Goal: Transaction & Acquisition: Purchase product/service

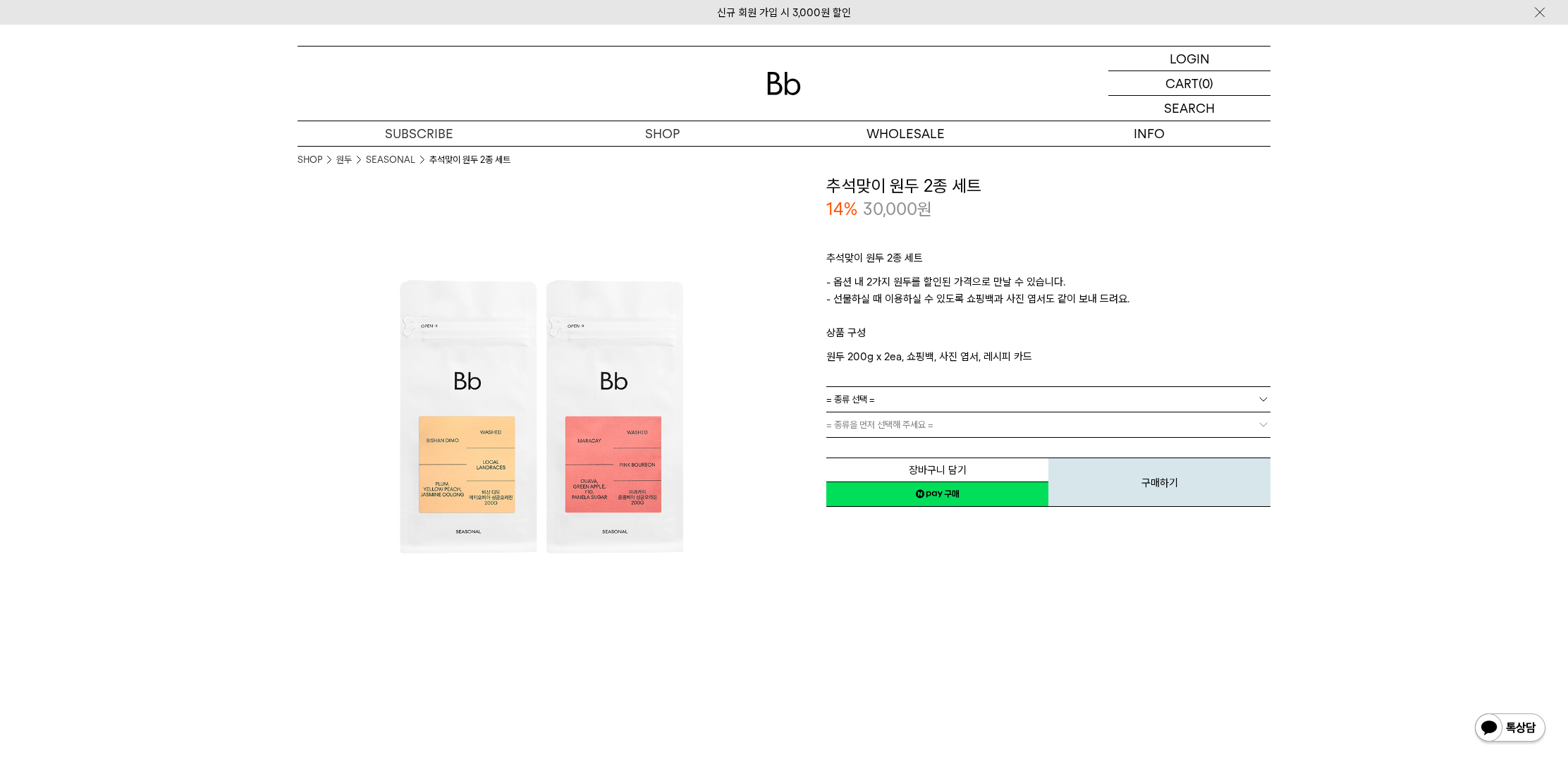
click at [770, 95] on div at bounding box center [784, 83] width 973 height 74
click at [786, 85] on img at bounding box center [784, 83] width 34 height 24
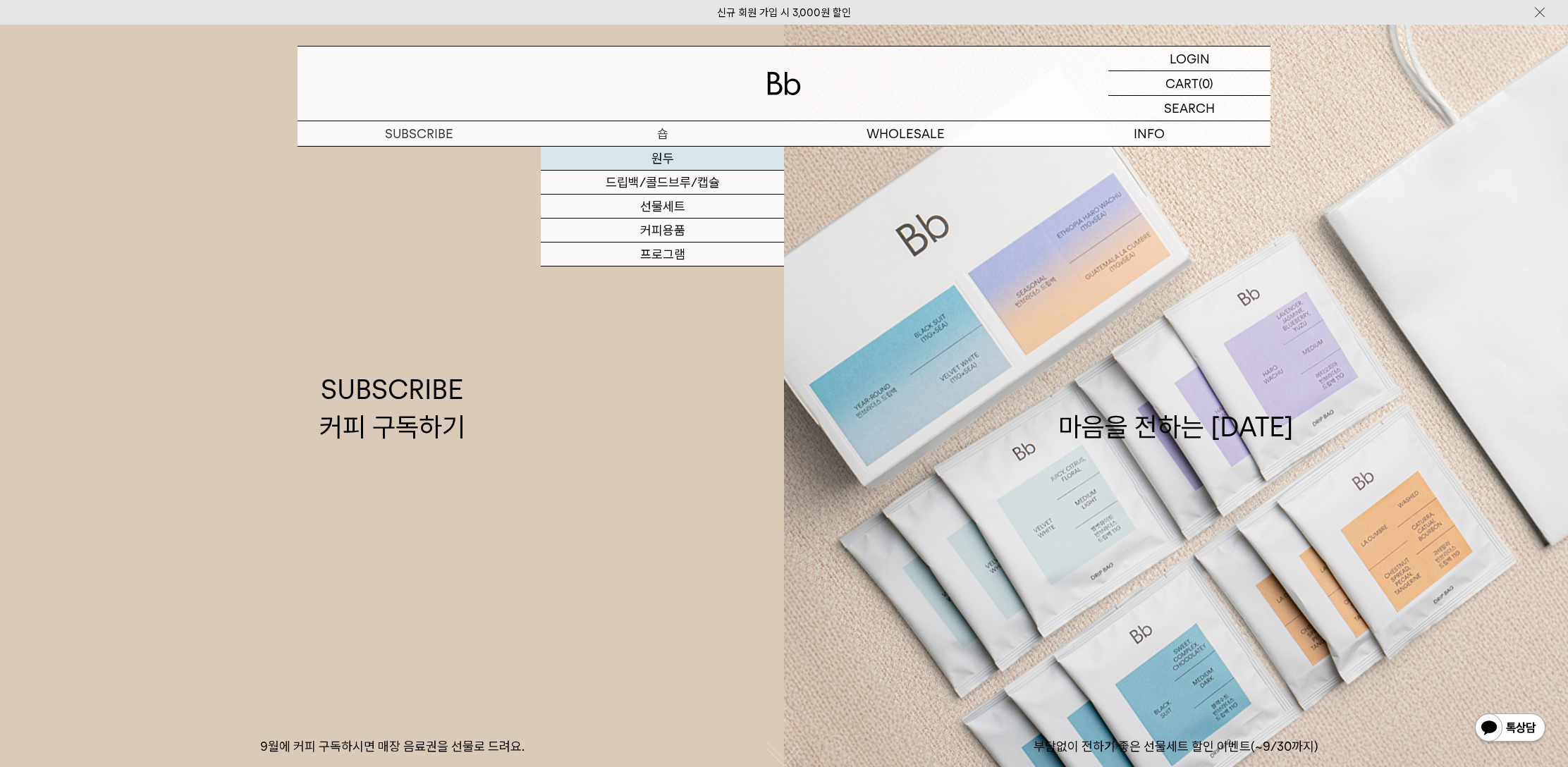
click at [651, 161] on link "원두" at bounding box center [662, 158] width 243 height 24
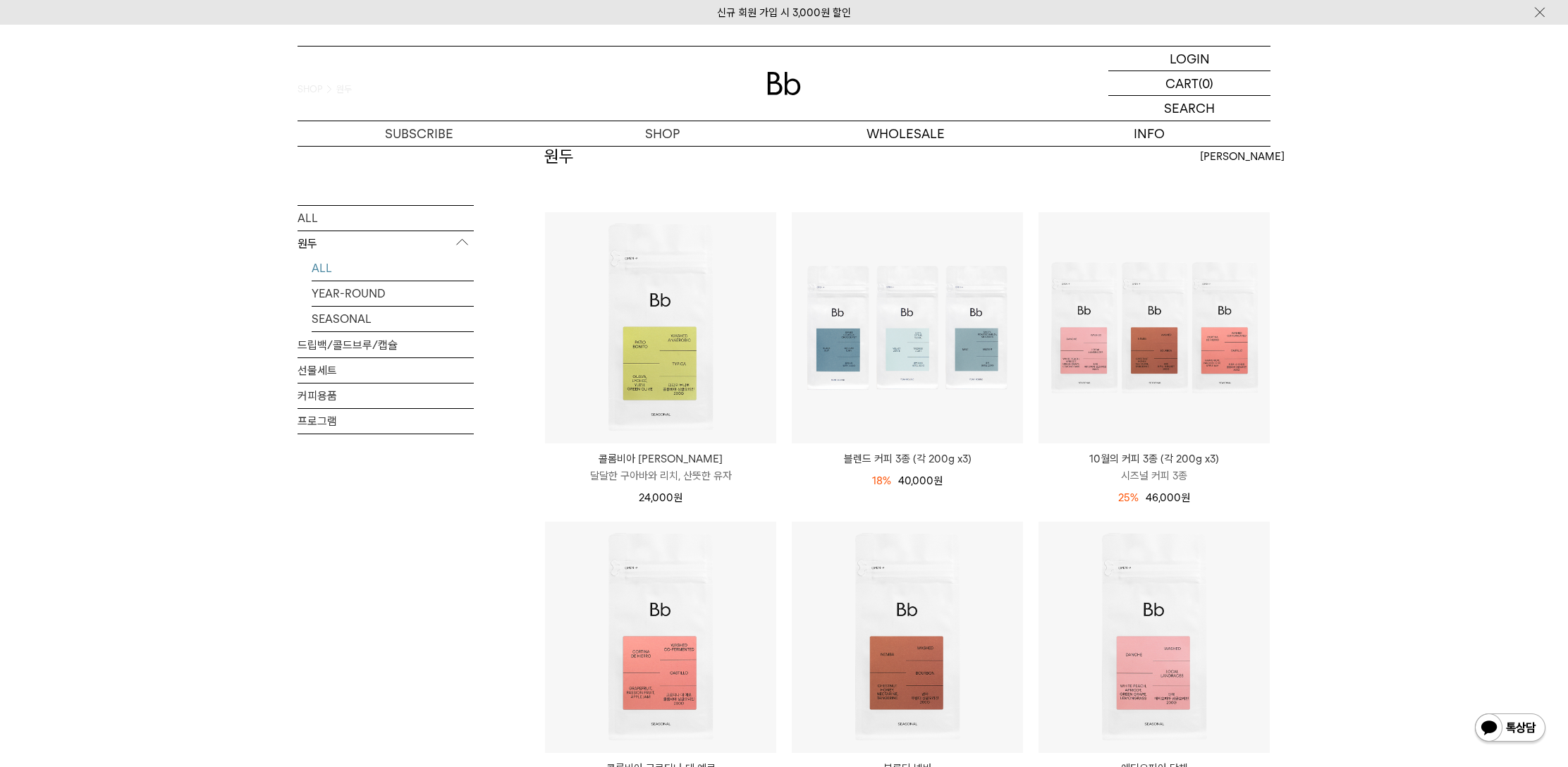
scroll to position [87, 0]
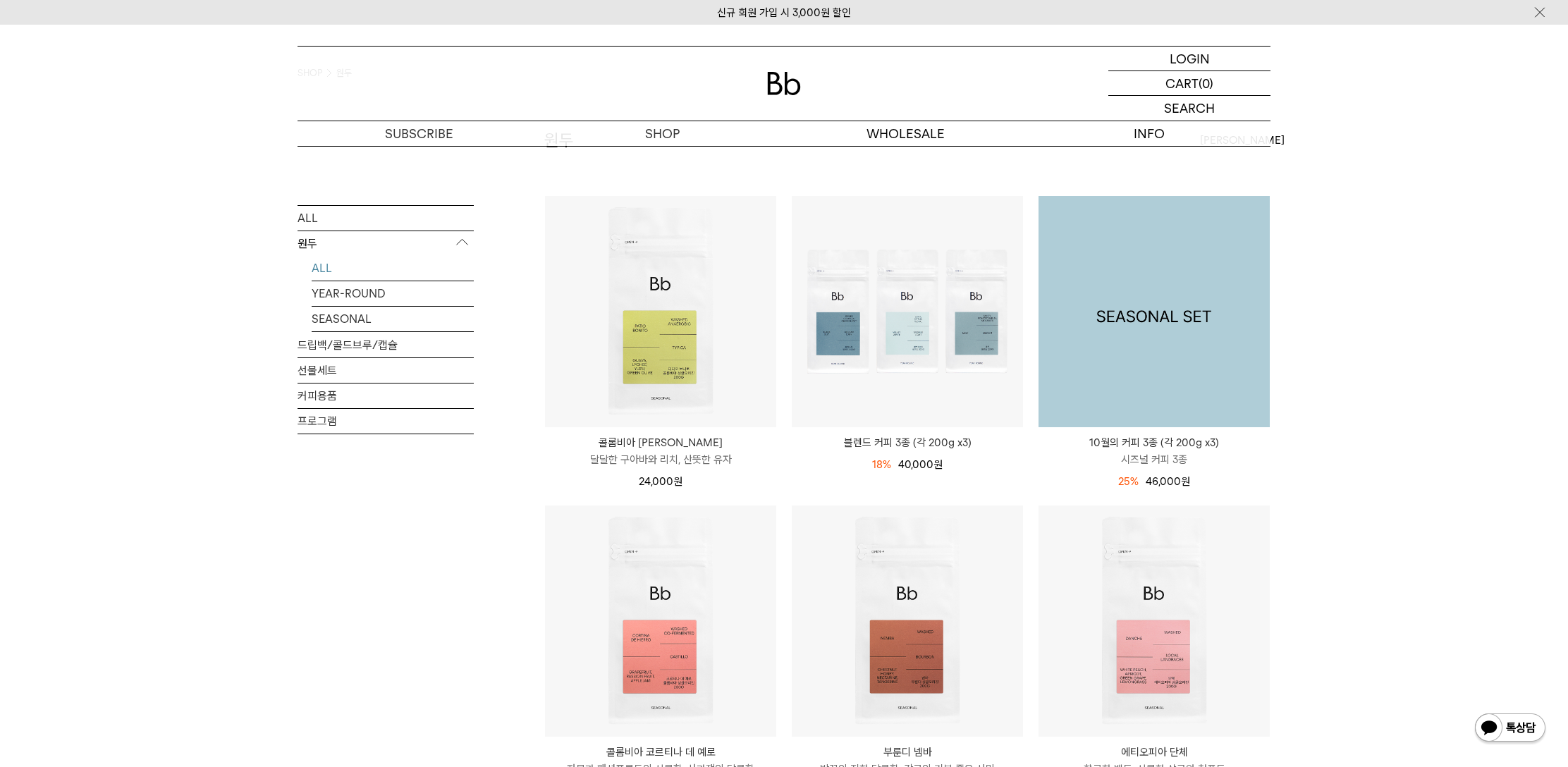
click at [1099, 285] on img at bounding box center [1153, 311] width 231 height 231
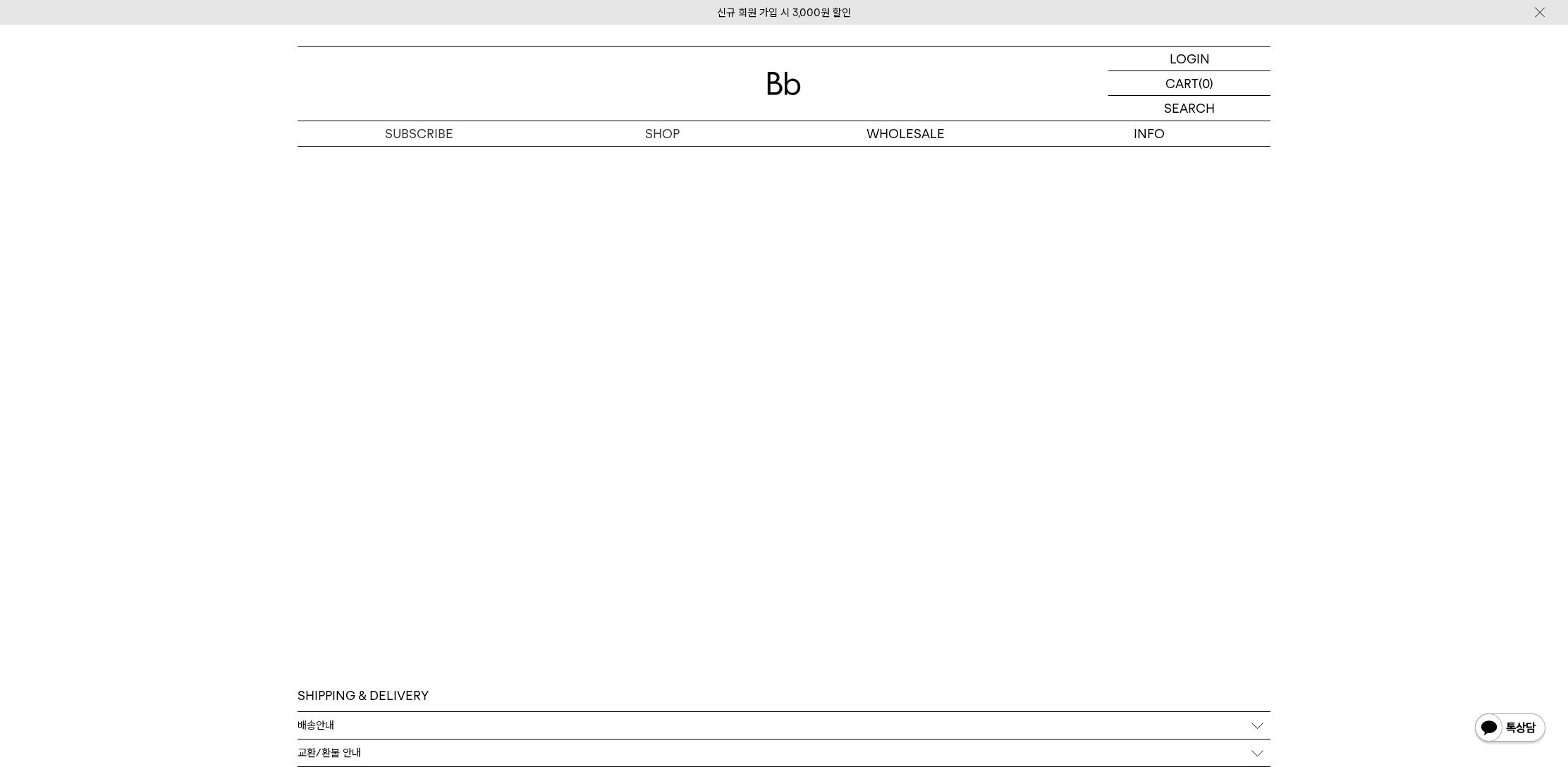
scroll to position [4978, 0]
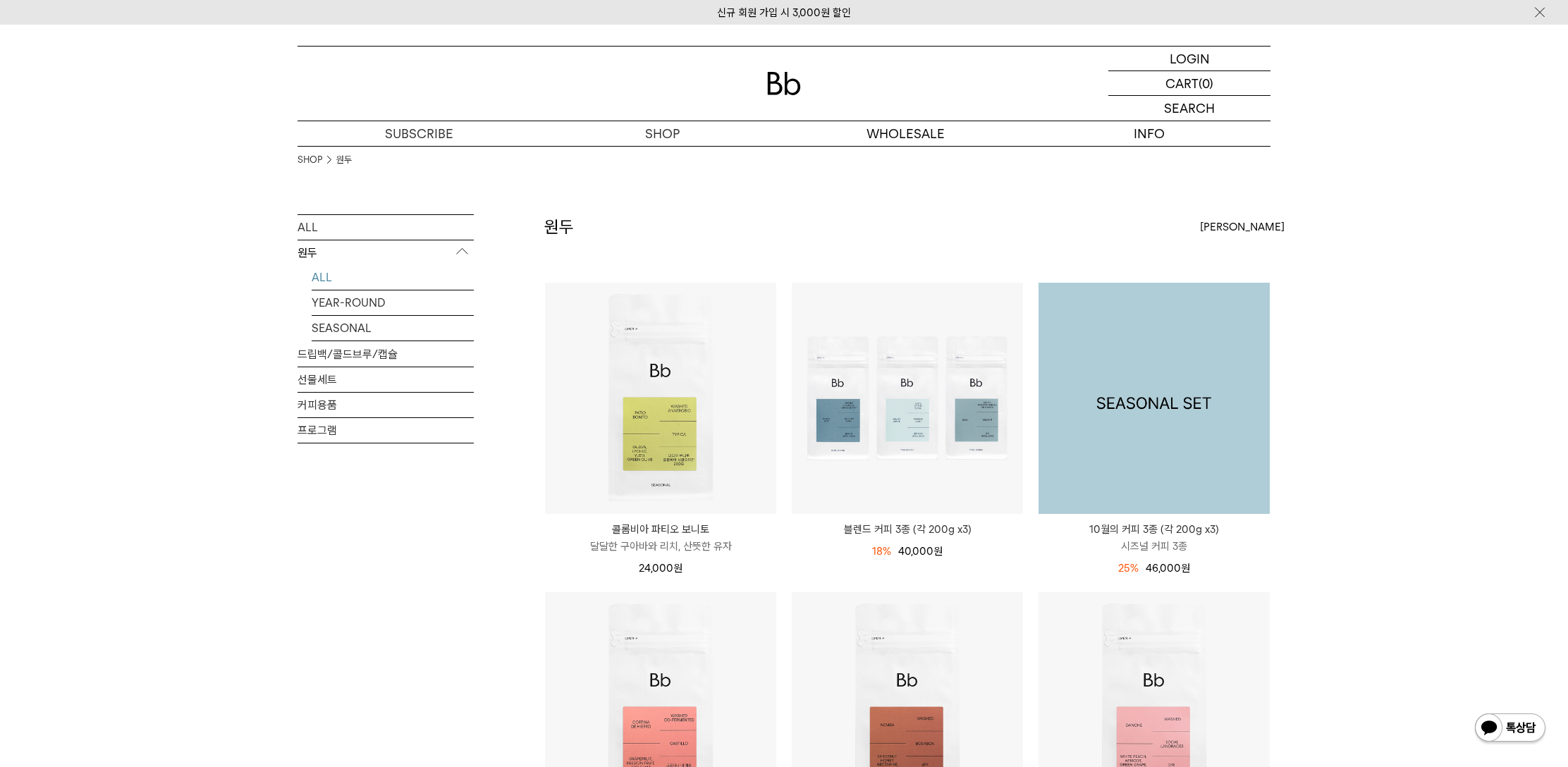
click at [1247, 406] on img at bounding box center [1153, 398] width 231 height 231
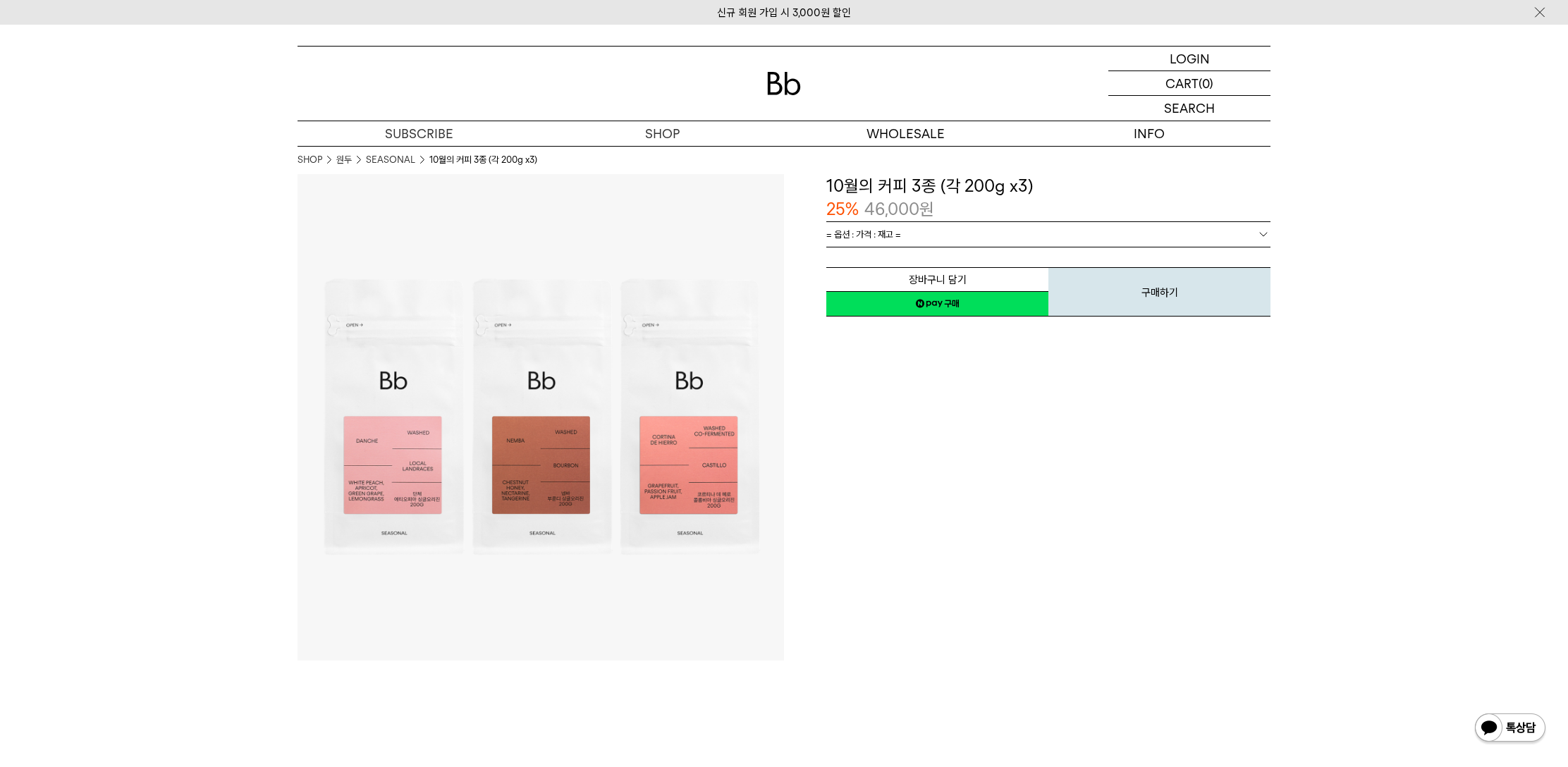
click at [930, 307] on link "네이버페이 구매하기" at bounding box center [936, 304] width 222 height 25
click at [940, 229] on link "= 옵션 : 가격 : 재고 =" at bounding box center [1048, 234] width 444 height 25
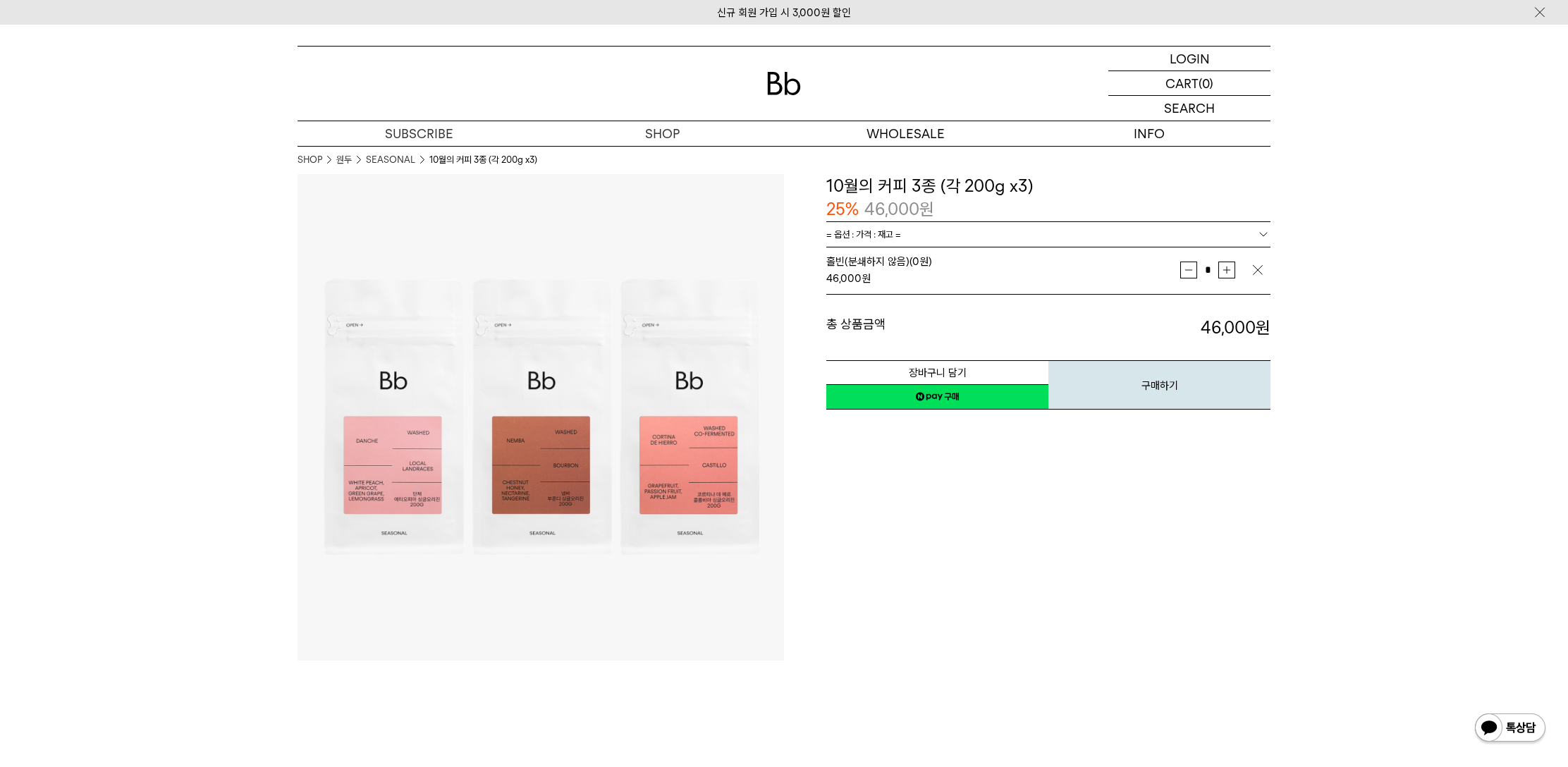
click at [934, 399] on link "네이버페이 구매하기" at bounding box center [936, 396] width 222 height 25
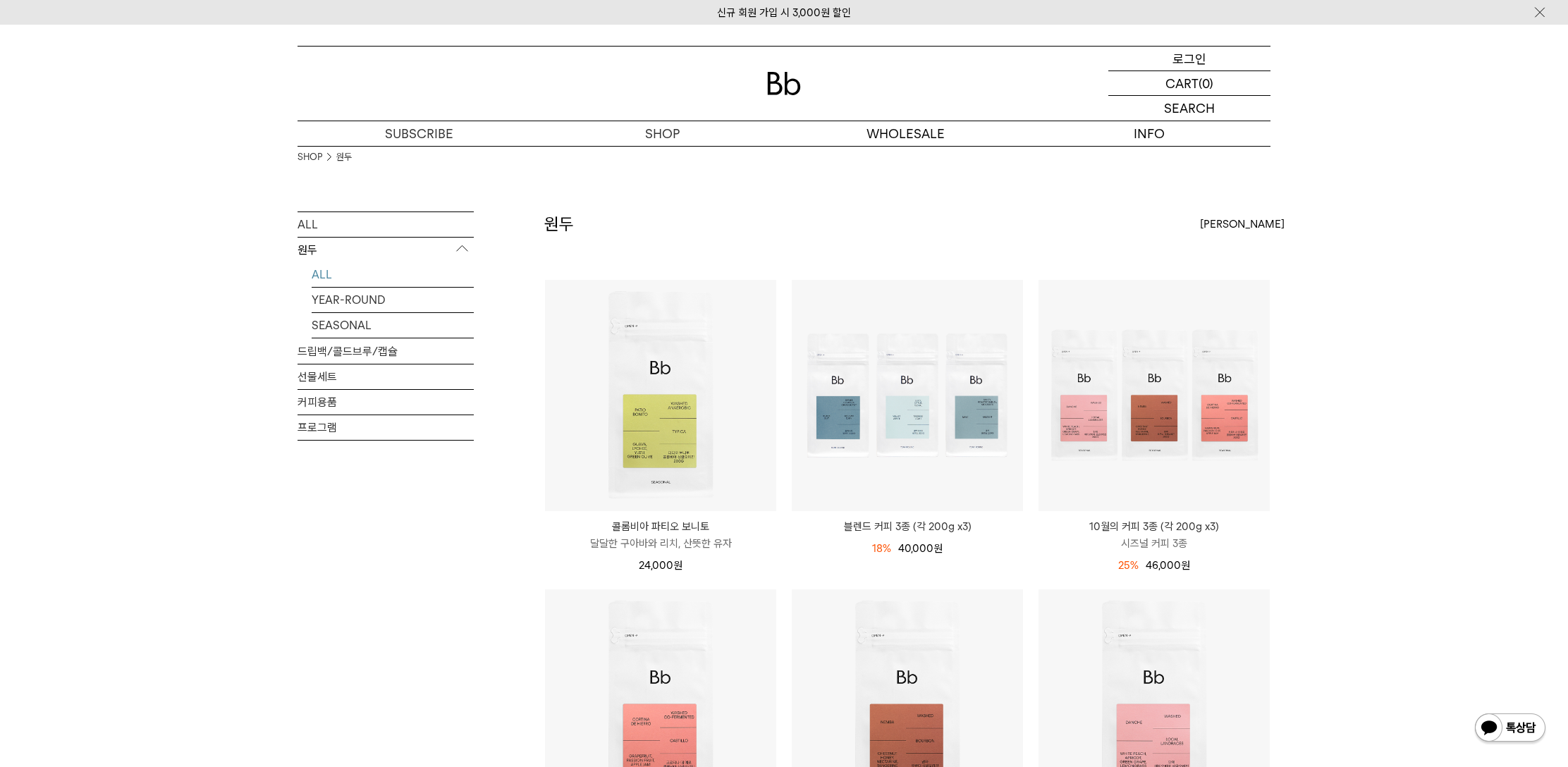
click at [1189, 60] on p "로그인" at bounding box center [1189, 58] width 34 height 24
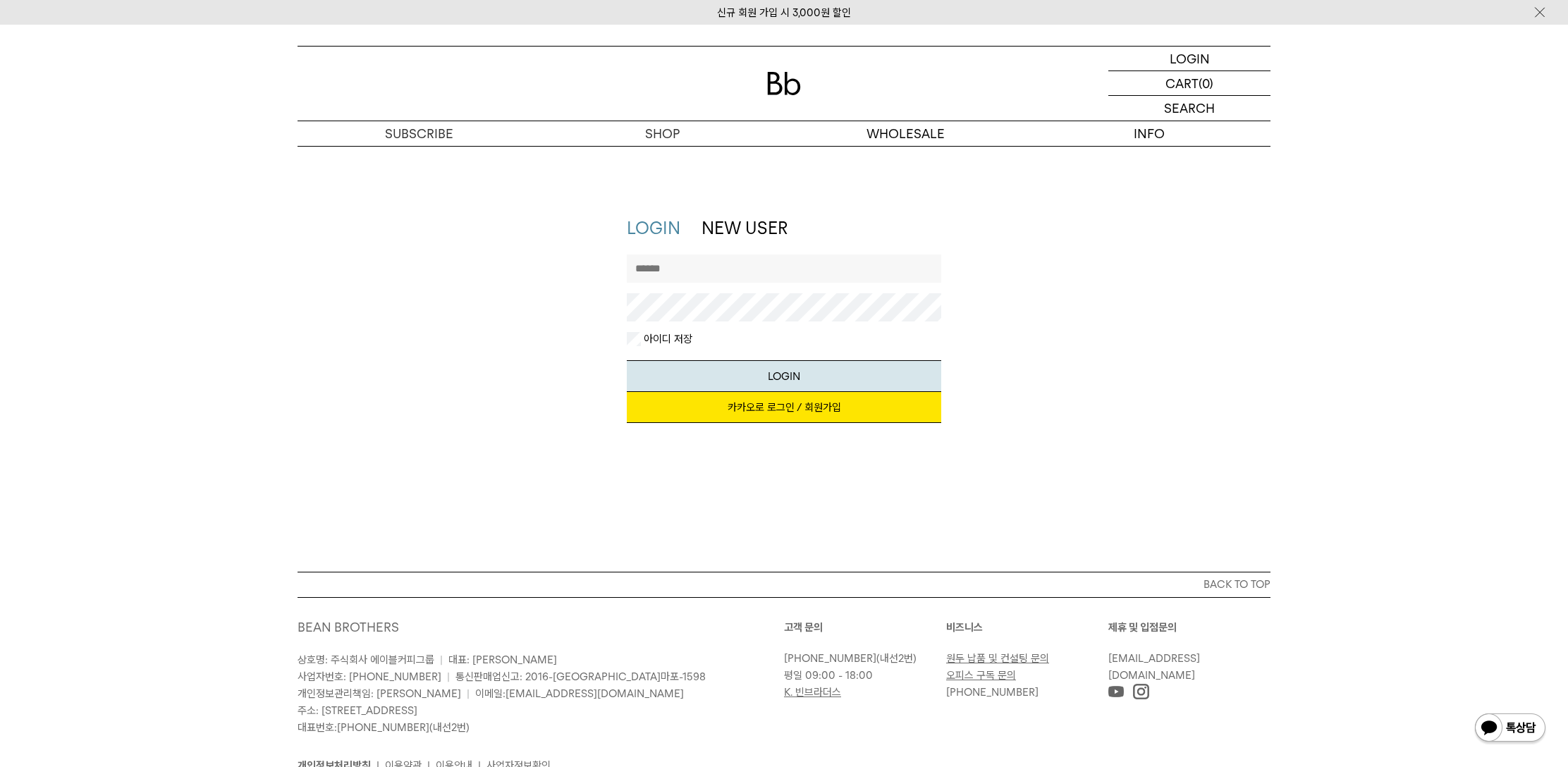
click at [743, 418] on link "카카오로 로그인 / 회원가입" at bounding box center [784, 408] width 315 height 31
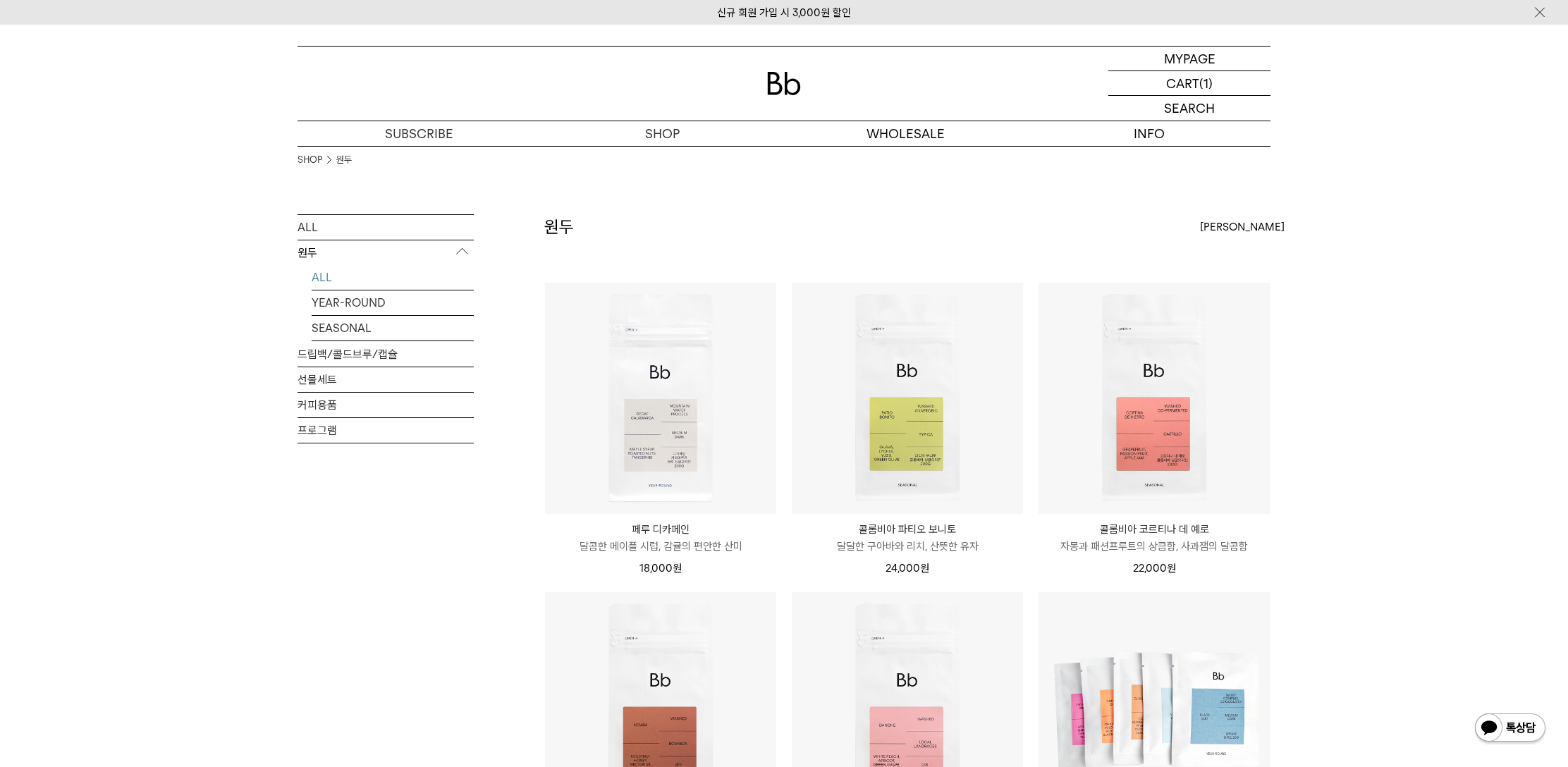
click at [314, 251] on p "원두" at bounding box center [385, 253] width 176 height 25
click at [312, 259] on p "원두" at bounding box center [385, 253] width 176 height 25
click at [328, 283] on link "ALL" at bounding box center [392, 277] width 162 height 25
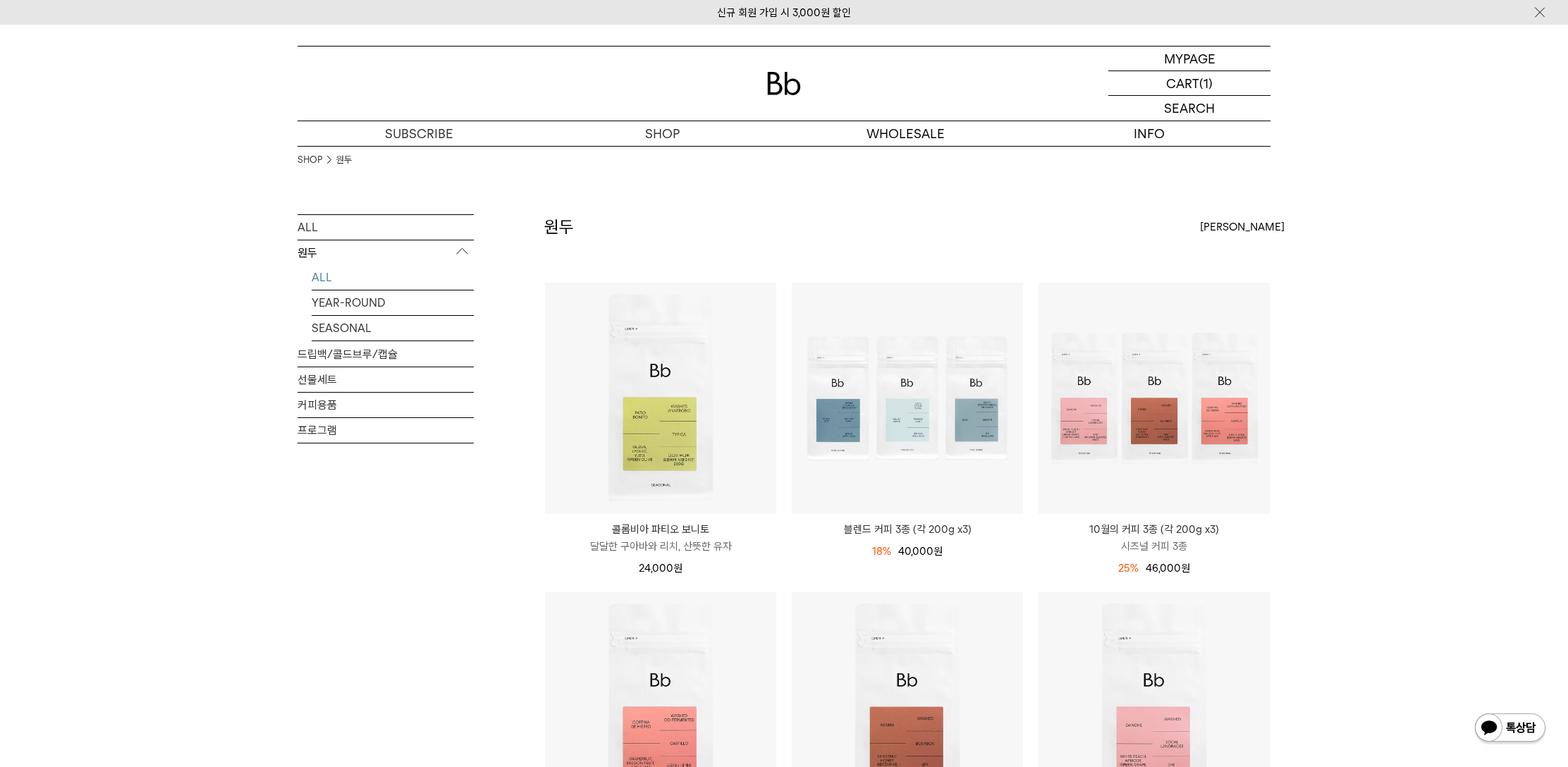
click at [765, 79] on div at bounding box center [784, 83] width 973 height 74
click at [772, 81] on img at bounding box center [784, 83] width 34 height 24
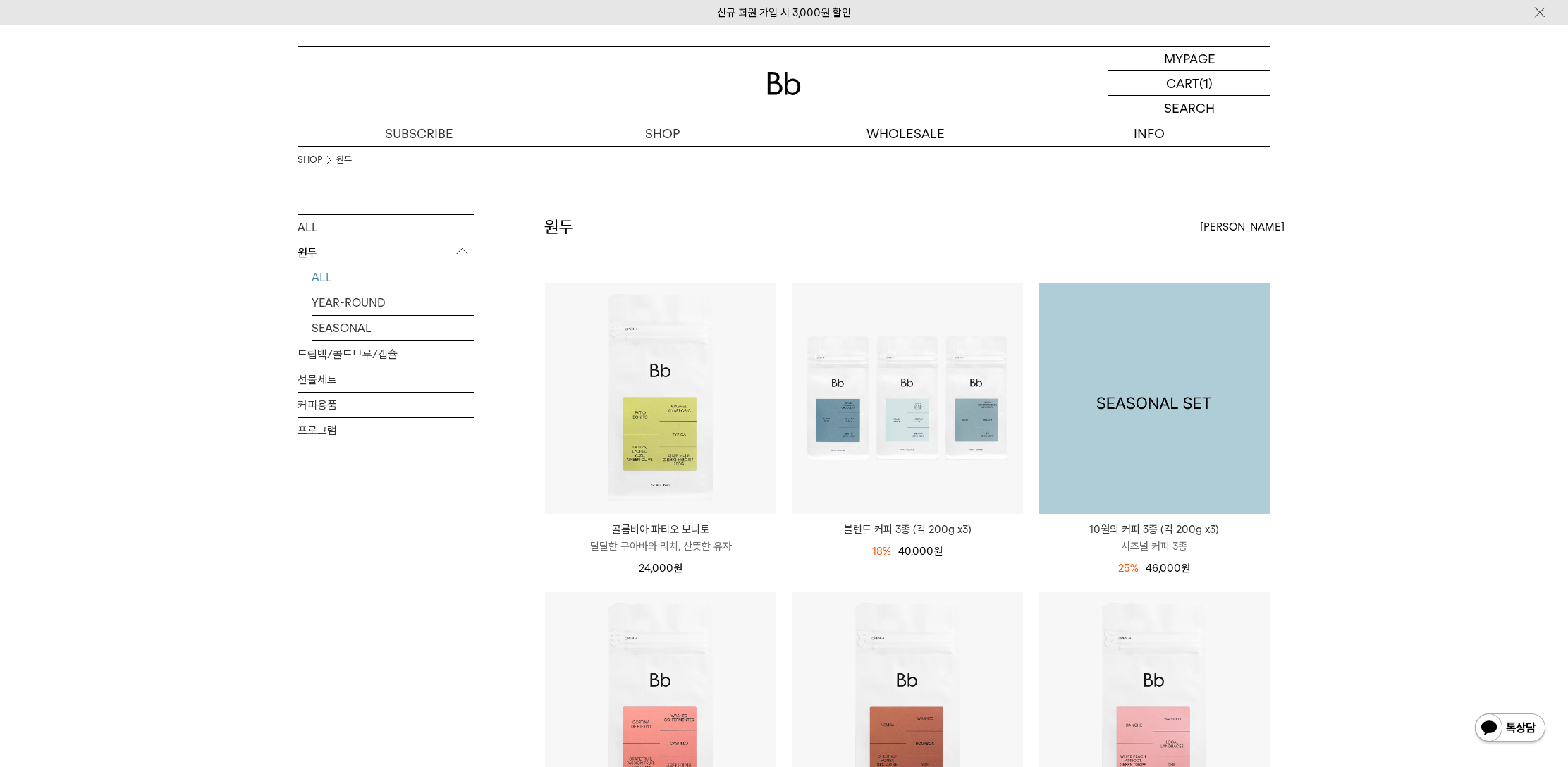
click at [1225, 417] on img at bounding box center [1153, 398] width 231 height 231
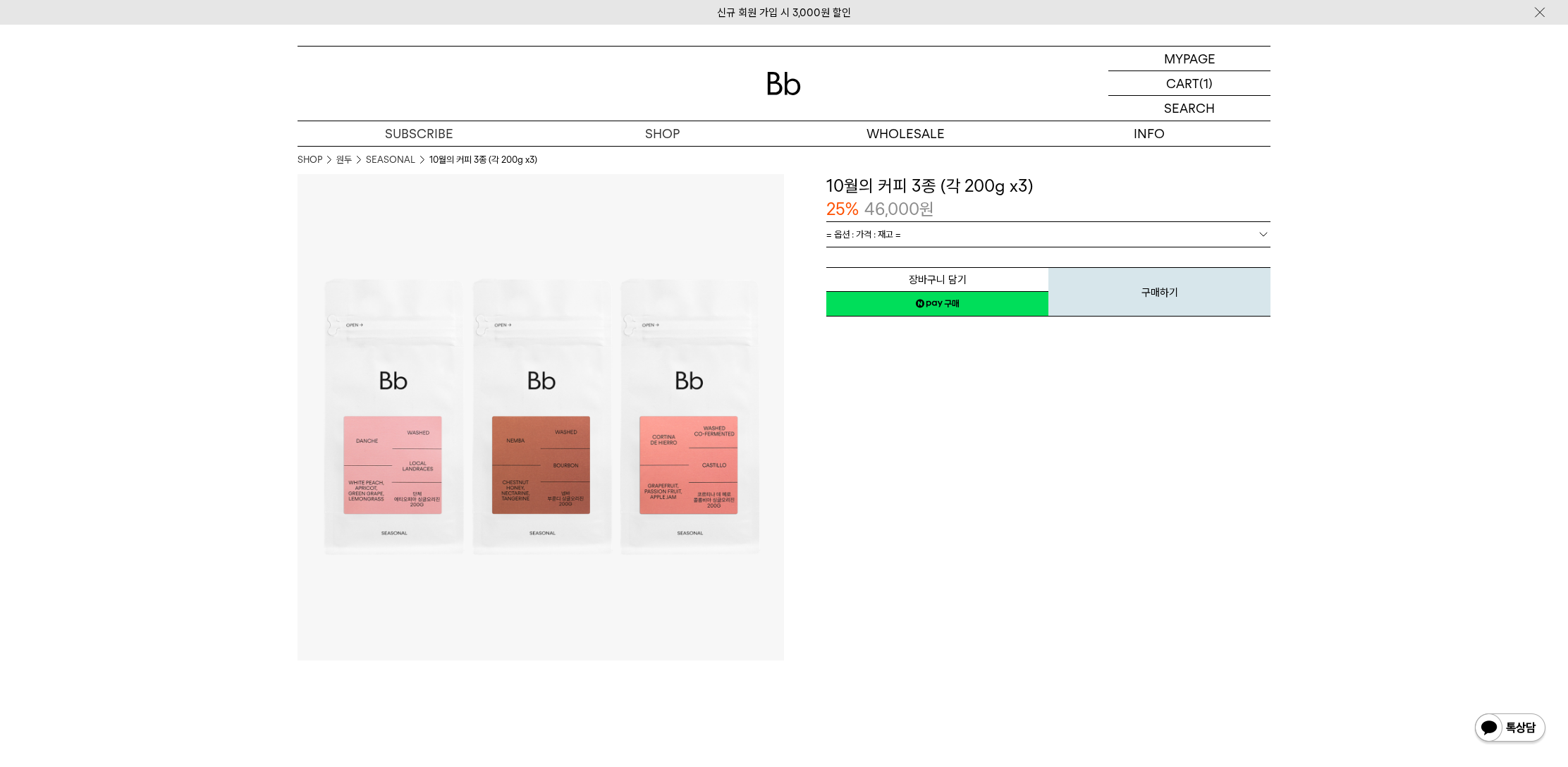
click at [881, 230] on span "= 옵션 : 가격 : 재고 =" at bounding box center [863, 234] width 74 height 25
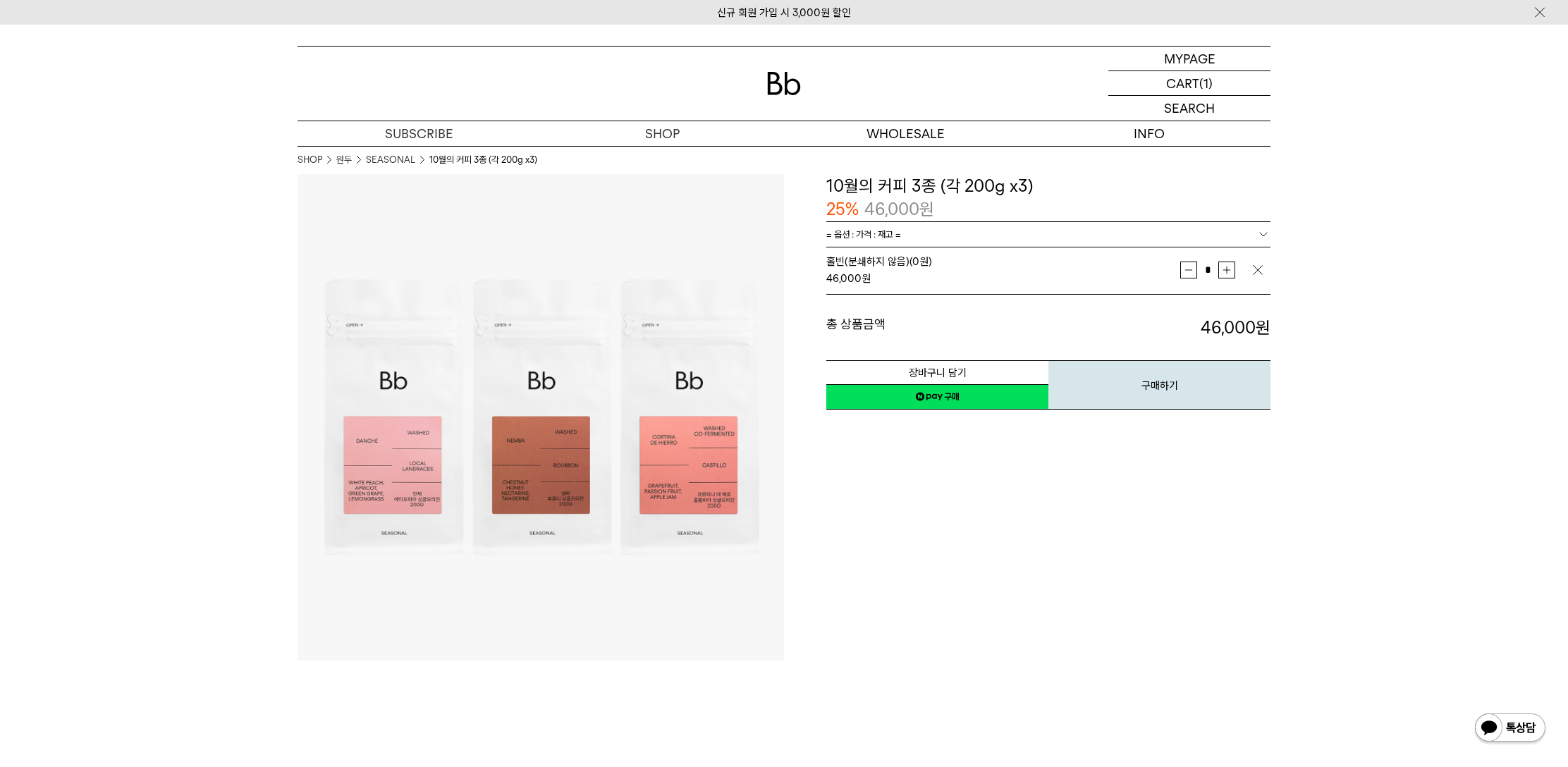
click at [970, 406] on link "네이버페이 구매하기" at bounding box center [936, 396] width 222 height 25
